Goal: Browse casually

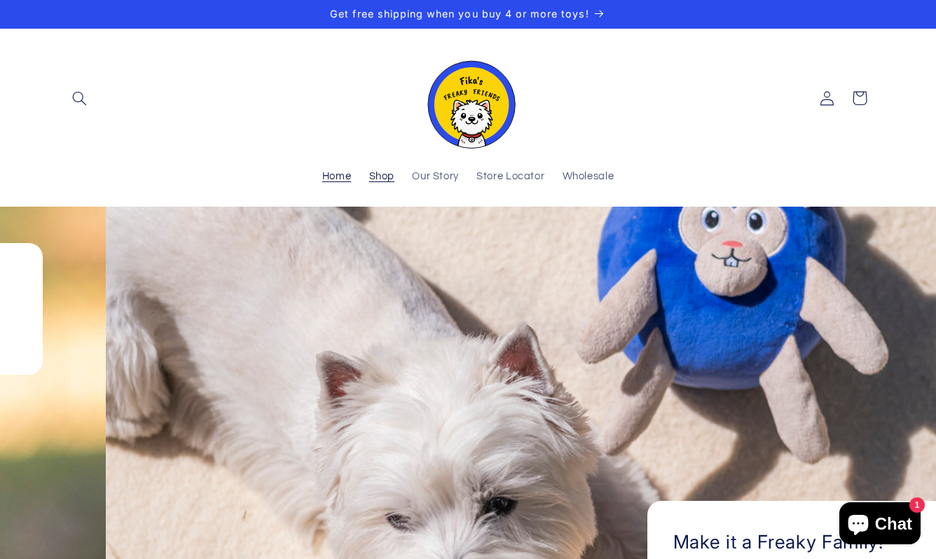
scroll to position [0, 936]
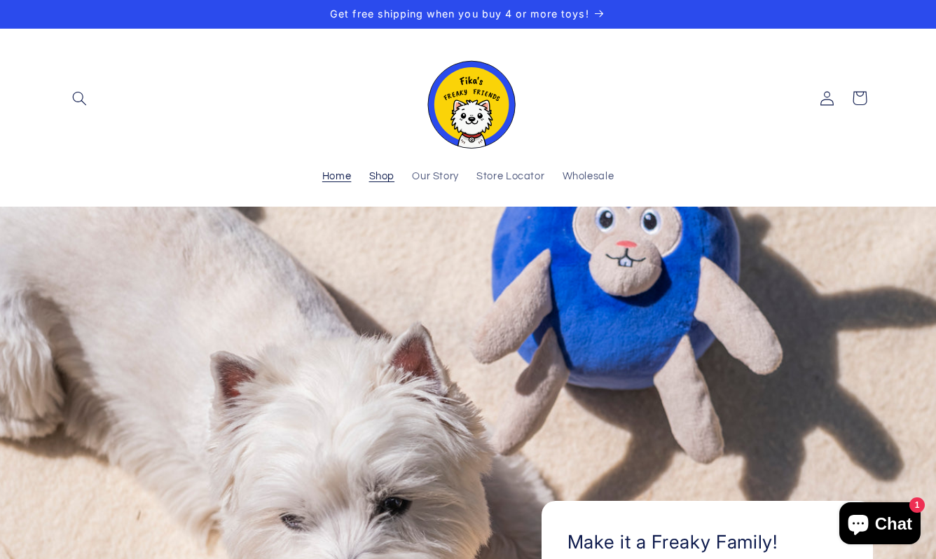
click at [385, 179] on span "Shop" at bounding box center [382, 176] width 26 height 13
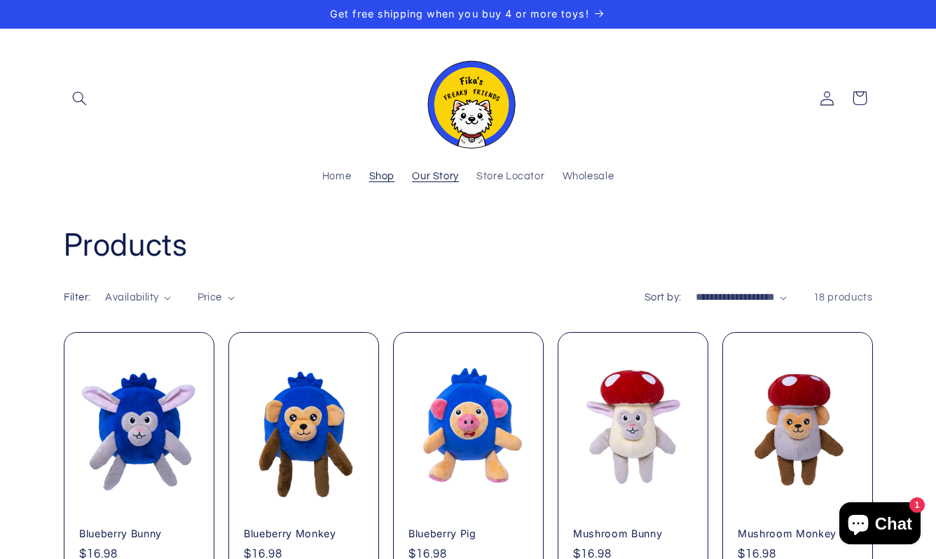
click at [448, 172] on span "Our Story" at bounding box center [435, 176] width 47 height 13
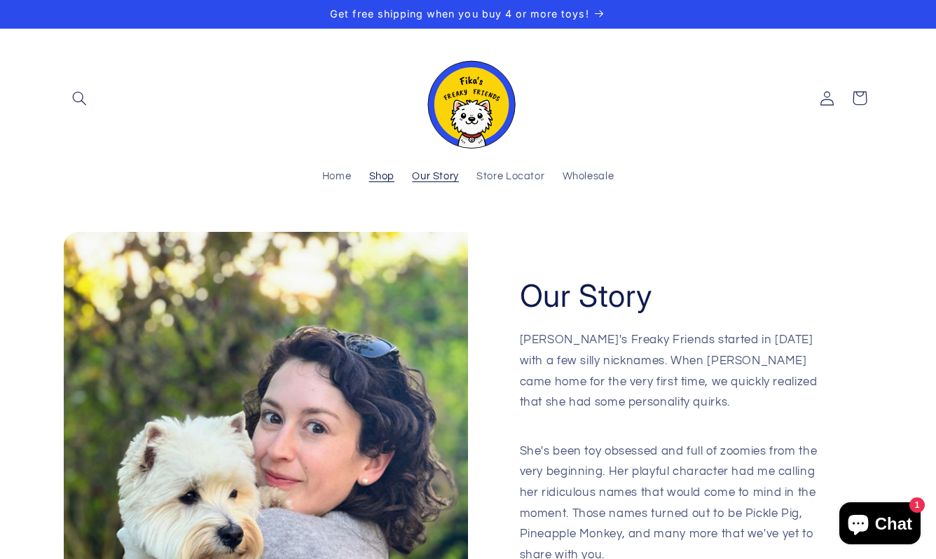
click at [382, 174] on span "Shop" at bounding box center [382, 176] width 26 height 13
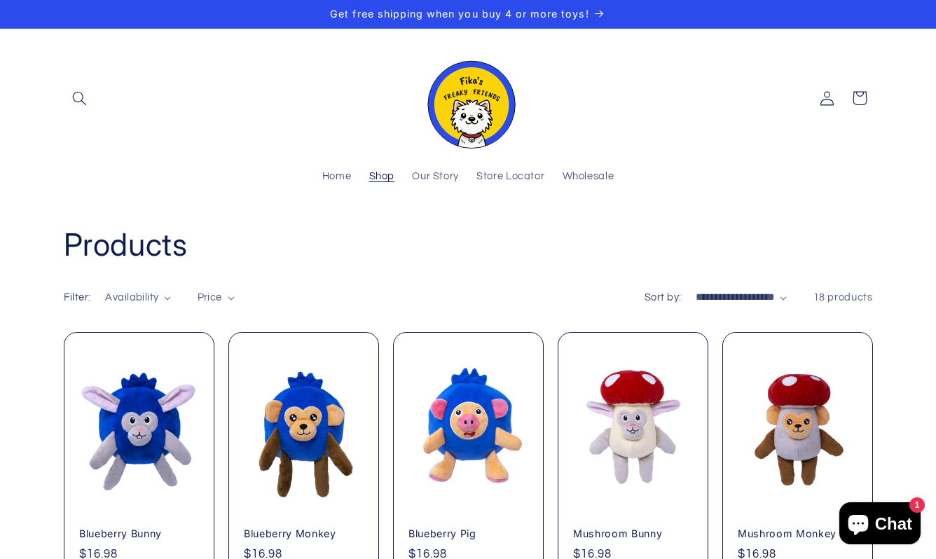
click at [894, 523] on span "Chat" at bounding box center [893, 523] width 37 height 21
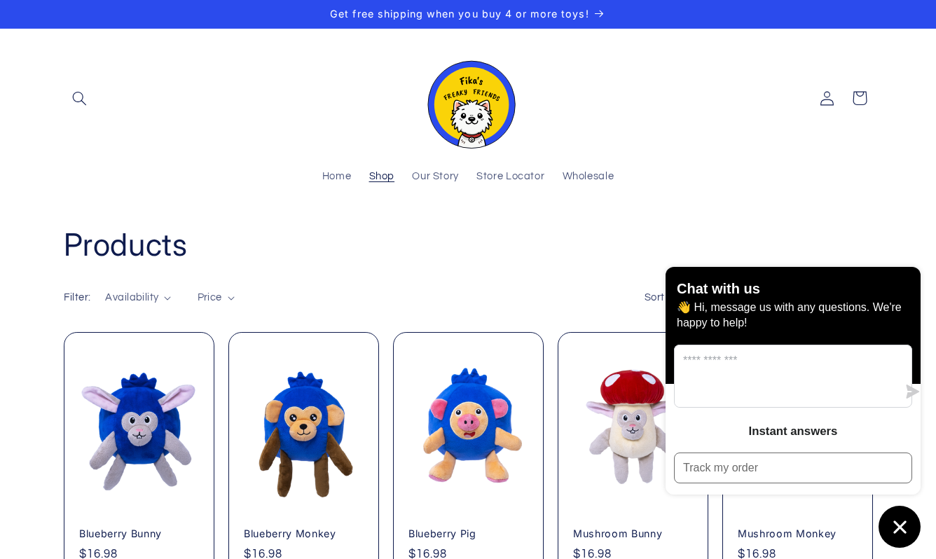
click at [749, 198] on header "Home Shop Our Story Store Locator Wholesale Log in Facebook Instagram Search" at bounding box center [468, 118] width 883 height 178
